Goal: Information Seeking & Learning: Learn about a topic

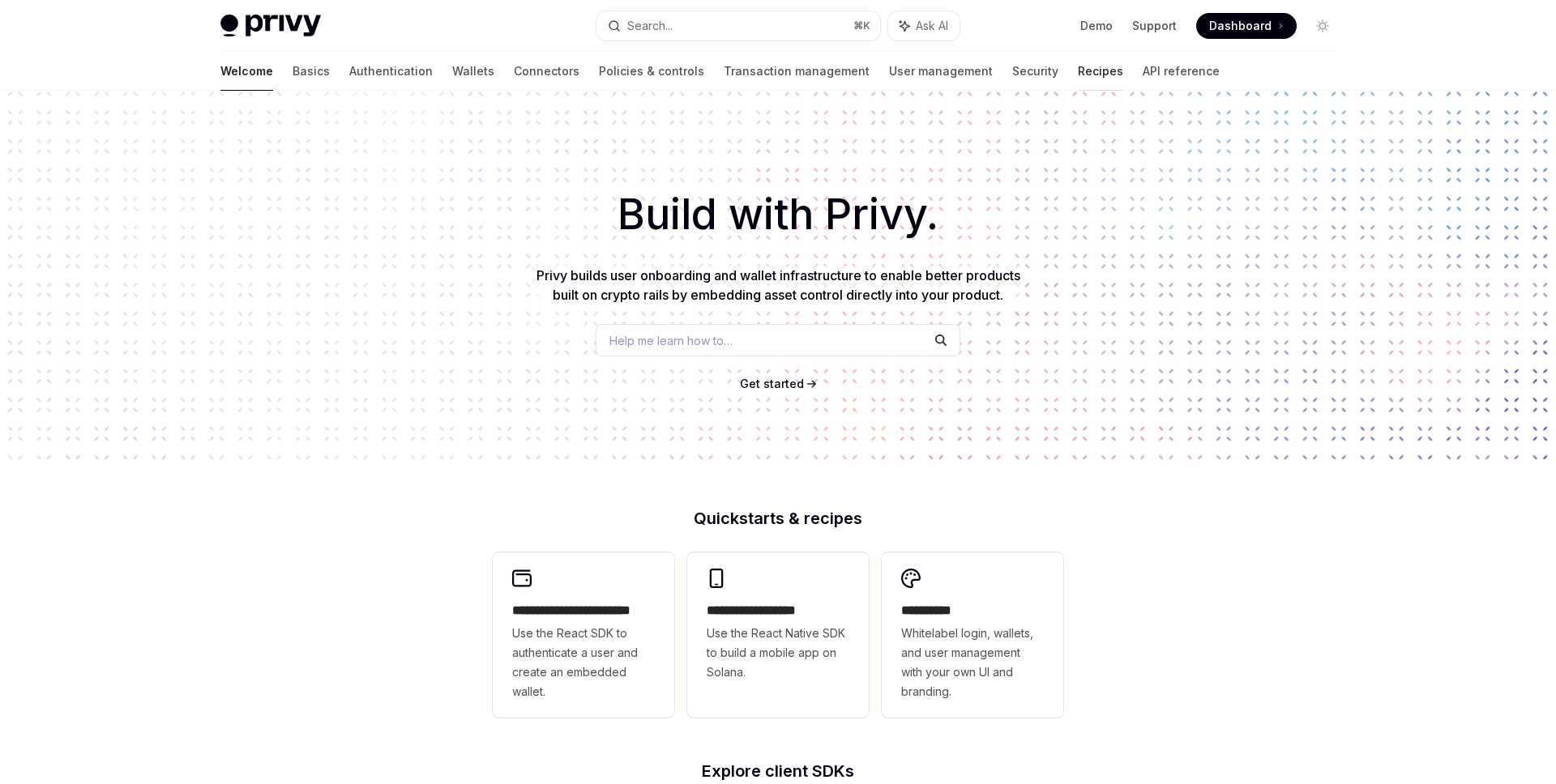
click at [1078, 70] on link "Recipes" at bounding box center [1100, 71] width 46 height 39
type textarea "*"
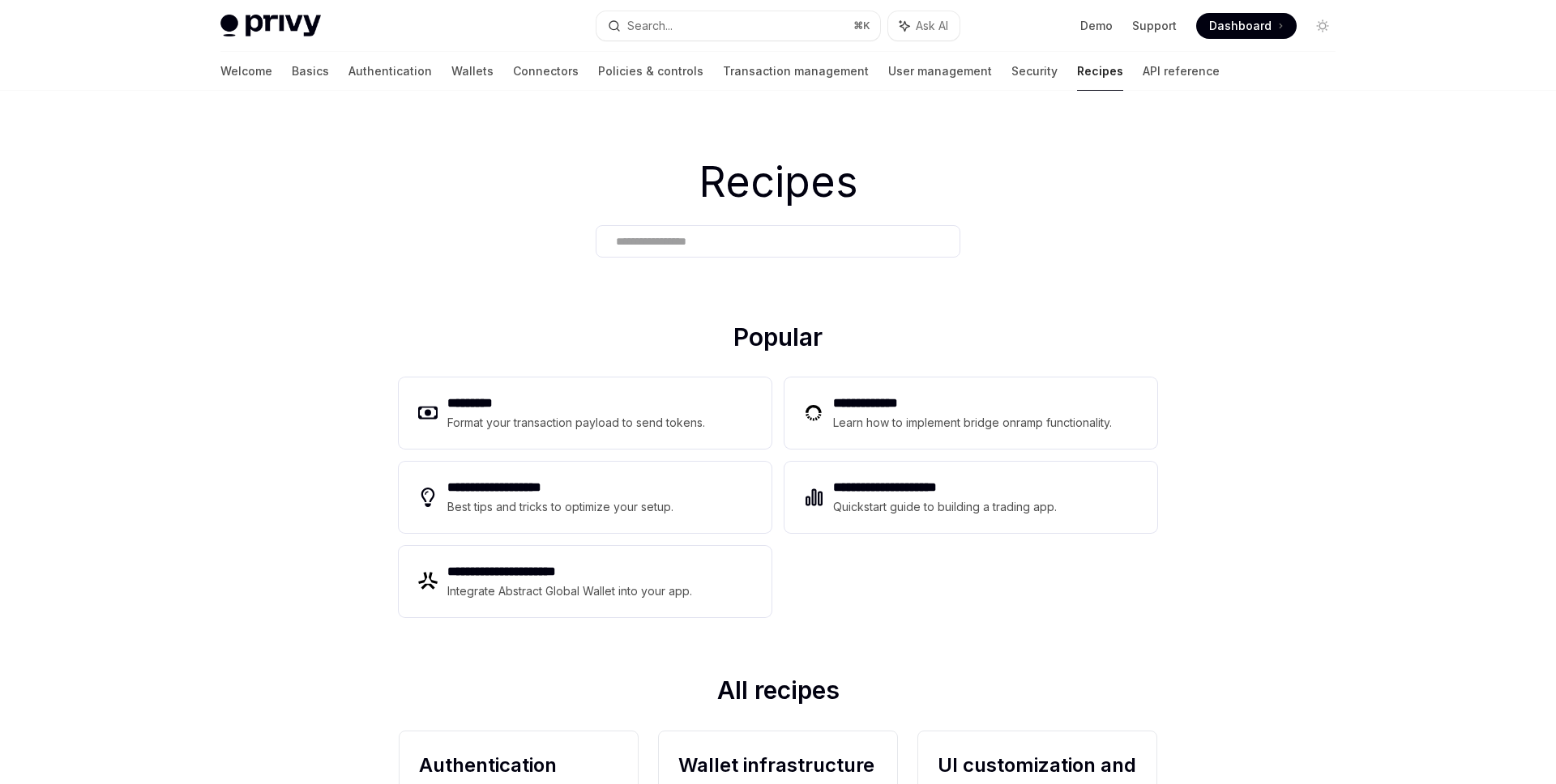
click at [690, 246] on input "text" at bounding box center [778, 242] width 324 height 17
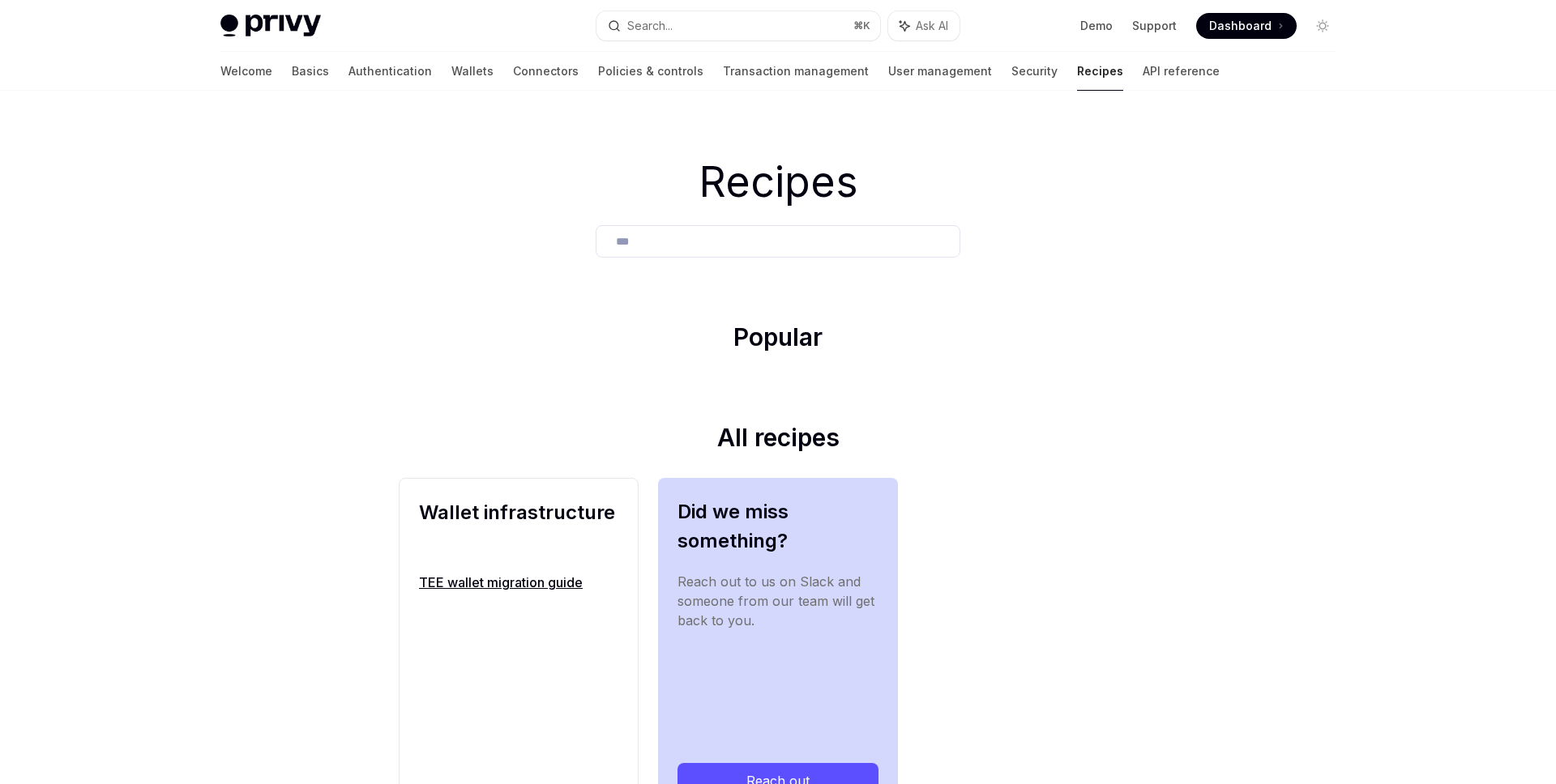
type input "***"
click at [561, 583] on link "TEE wallet migration guide" at bounding box center [518, 582] width 199 height 19
type textarea "*"
